Goal: Navigation & Orientation: Find specific page/section

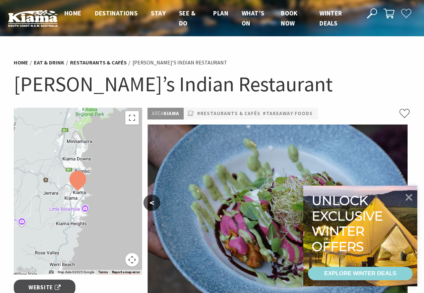
click at [419, 3] on header "Open Nav Close Nav Home Destinations Towns & Villages Kiama Gerringong Gerroa J…" at bounding box center [212, 18] width 424 height 37
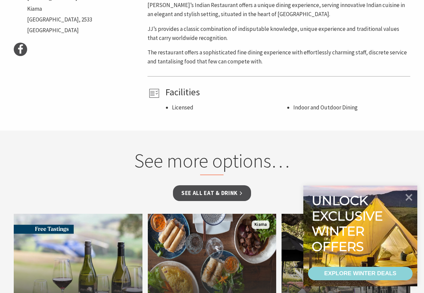
scroll to position [402, 0]
